Goal: Transaction & Acquisition: Purchase product/service

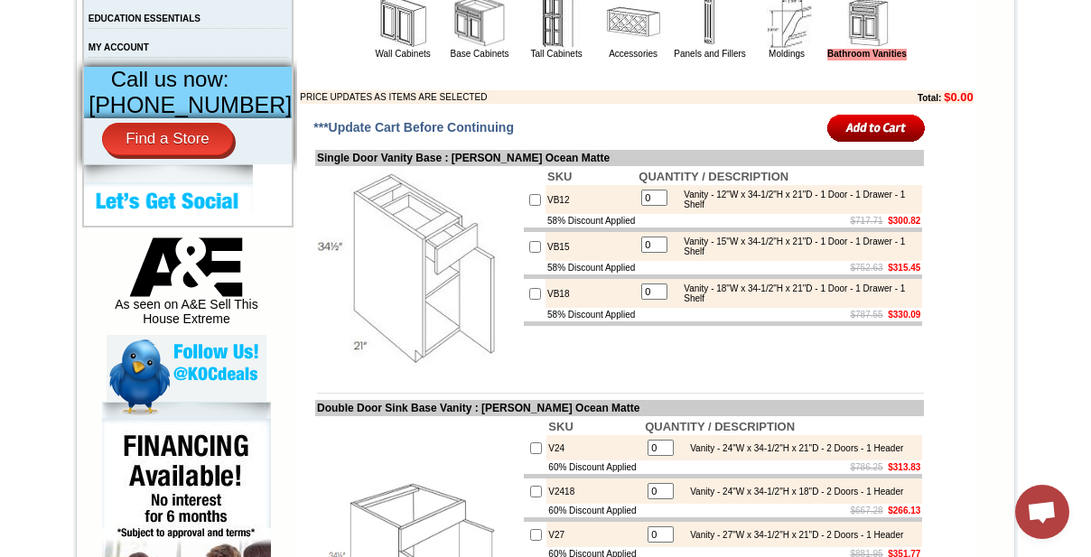
scroll to position [739, 0]
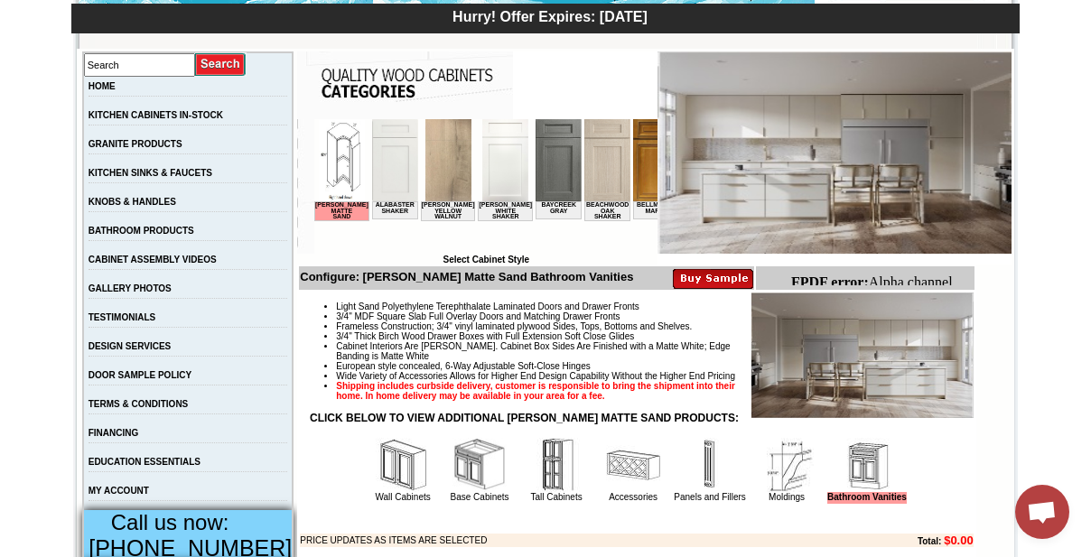
scroll to position [295, 0]
click at [710, 282] on img at bounding box center [713, 278] width 80 height 22
